Goal: Task Accomplishment & Management: Complete application form

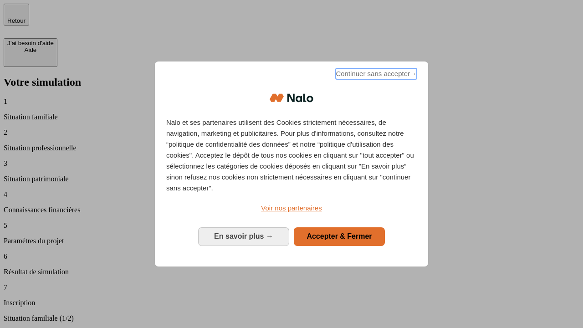
click at [375, 75] on span "Continuer sans accepter →" at bounding box center [376, 73] width 81 height 11
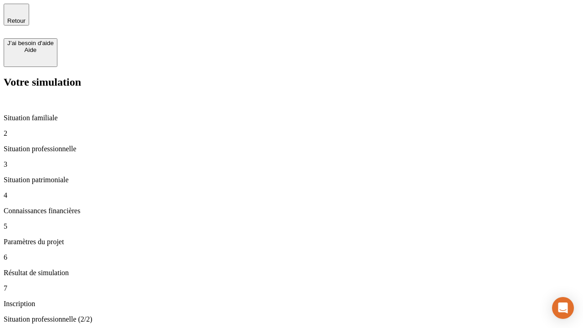
type input "30 000"
type input "40 000"
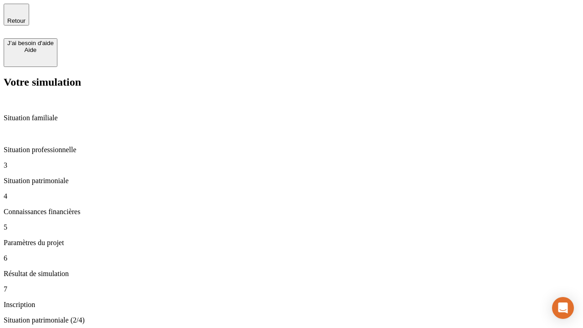
type input "1 100"
type input "20"
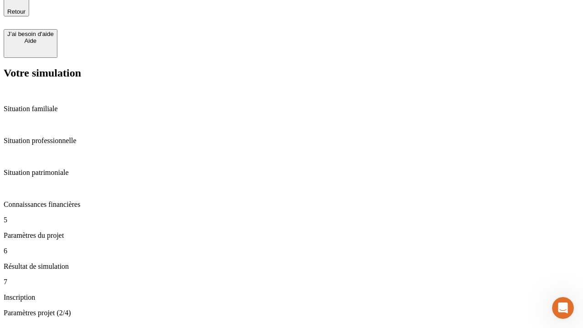
type input "40"
type input "50 000"
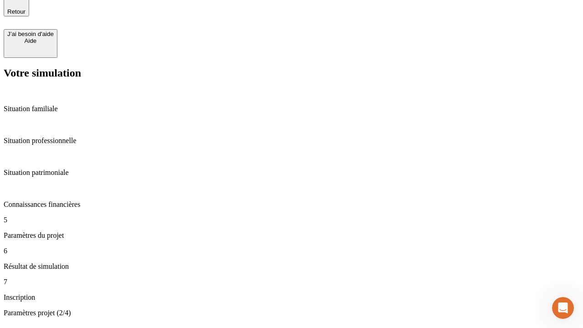
type input "640"
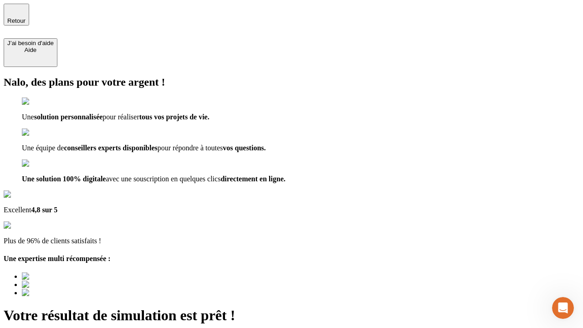
type input "[EMAIL_ADDRESS][DOMAIN_NAME]"
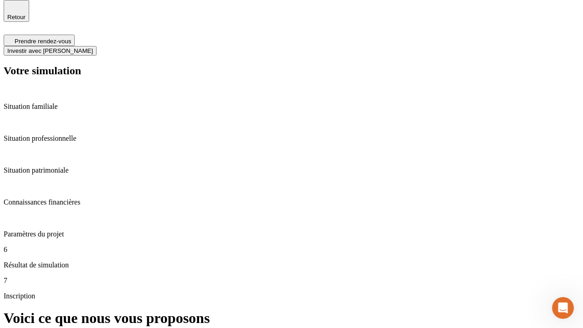
click at [93, 47] on span "Investir avec [PERSON_NAME]" at bounding box center [50, 50] width 86 height 7
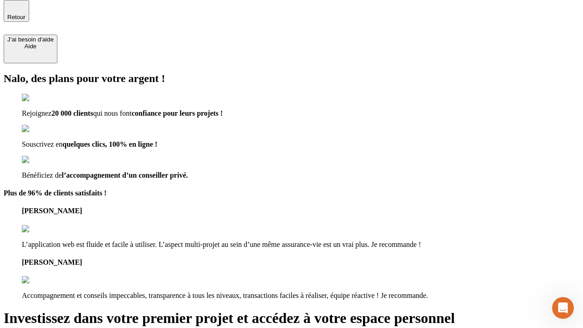
scroll to position [3, 0]
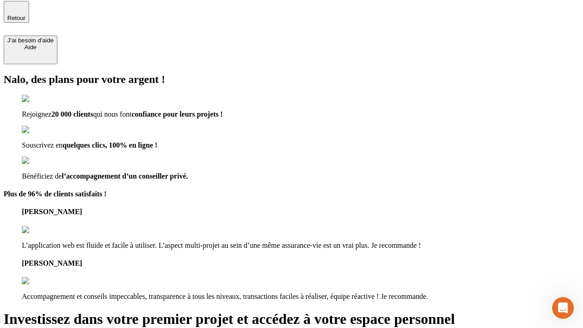
type input "[PERSON_NAME][EMAIL_ADDRESS][DOMAIN_NAME]"
